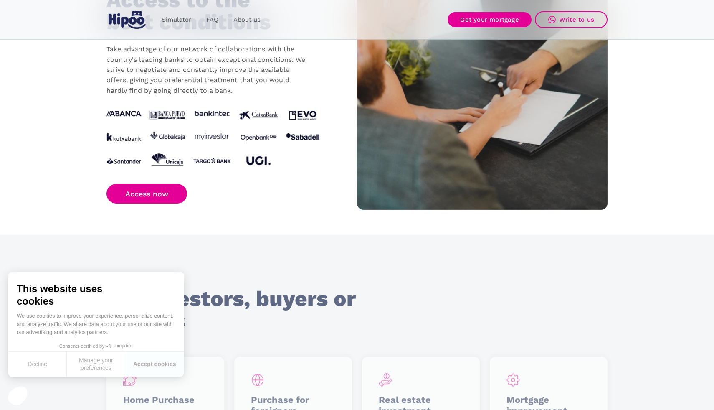
scroll to position [878, 0]
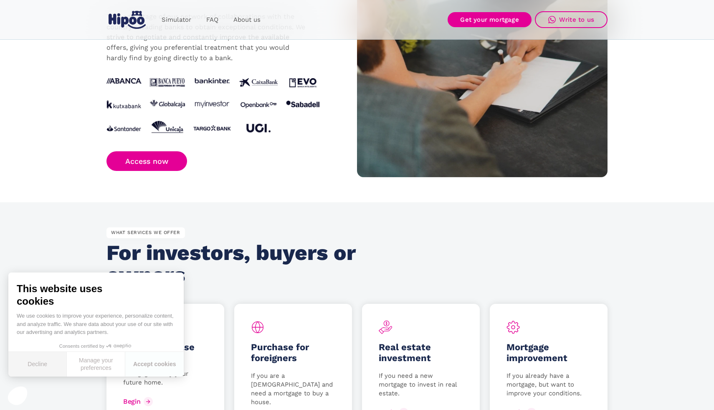
click at [44, 363] on font "Decline" at bounding box center [38, 364] width 20 height 7
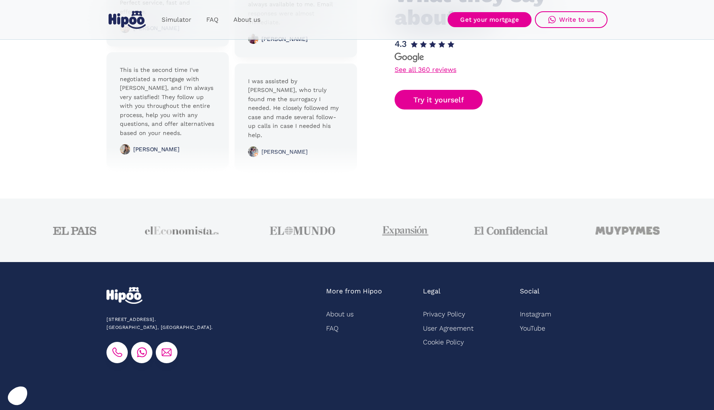
scroll to position [2043, 0]
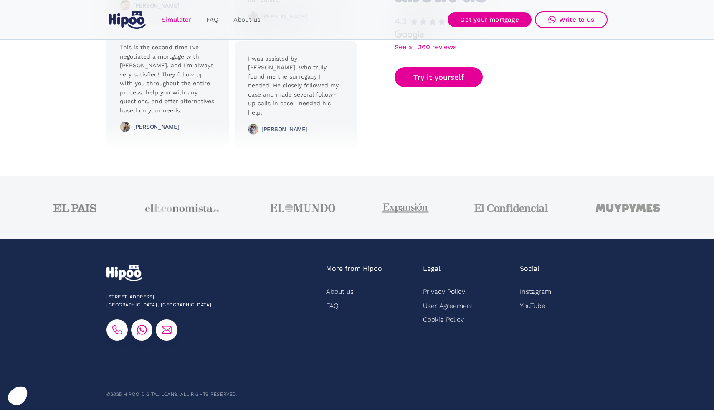
click at [175, 18] on font "Simulator" at bounding box center [177, 20] width 30 height 8
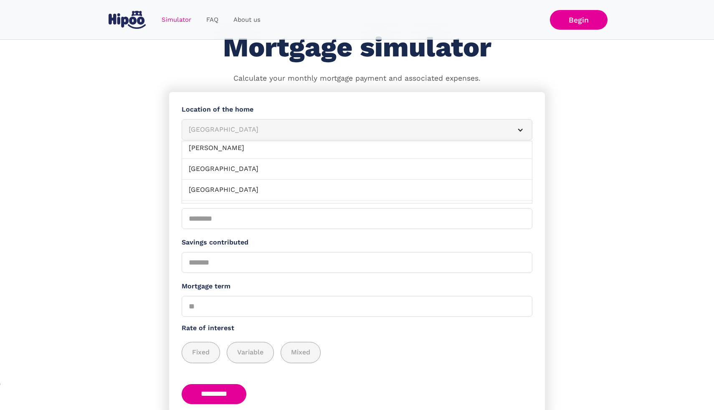
scroll to position [89, 0]
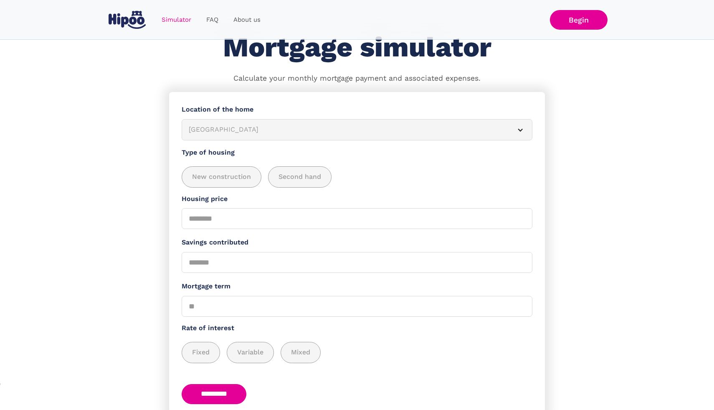
click at [127, 190] on section "**********" at bounding box center [357, 270] width 714 height 356
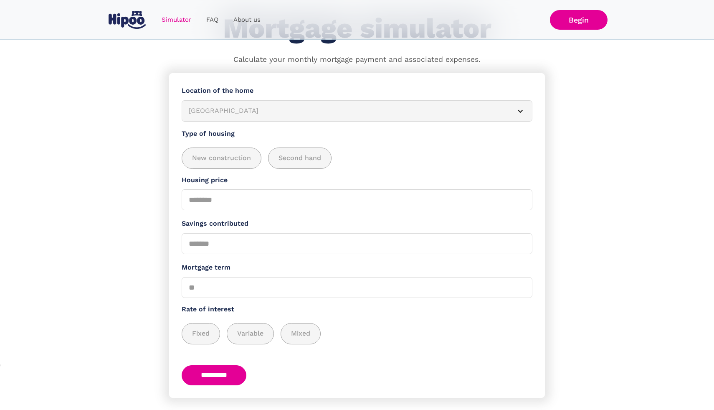
scroll to position [76, 0]
